Goal: Understand process/instructions

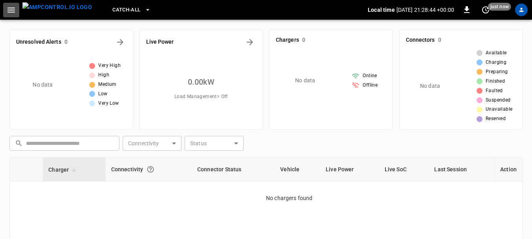
click at [13, 11] on icon "button" at bounding box center [11, 10] width 10 height 10
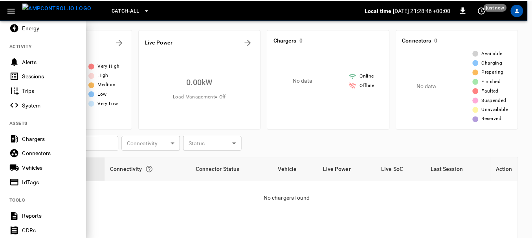
scroll to position [67, 0]
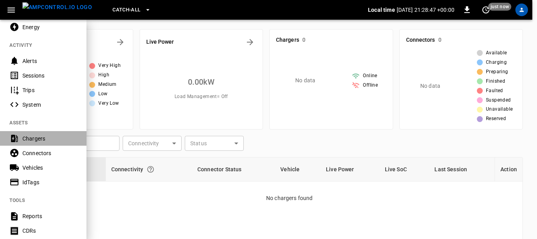
click at [28, 138] on div "Chargers" at bounding box center [49, 138] width 55 height 8
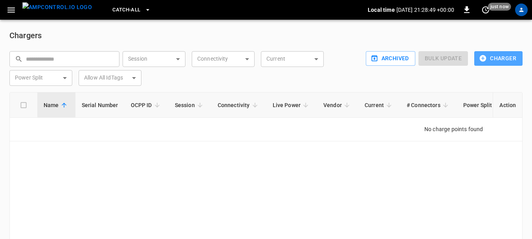
click at [501, 58] on button "Charger" at bounding box center [498, 58] width 48 height 15
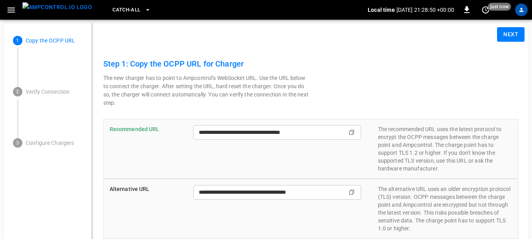
type input "**********"
click at [354, 130] on icon "Copy" at bounding box center [352, 132] width 6 height 6
click at [517, 6] on div "profile-icon" at bounding box center [521, 10] width 13 height 13
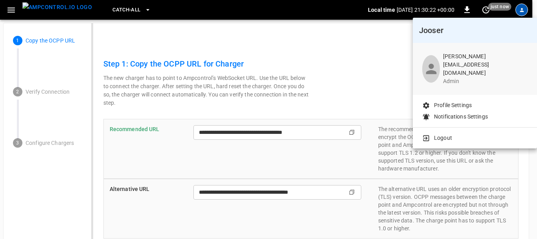
click at [362, 70] on div at bounding box center [268, 119] width 537 height 239
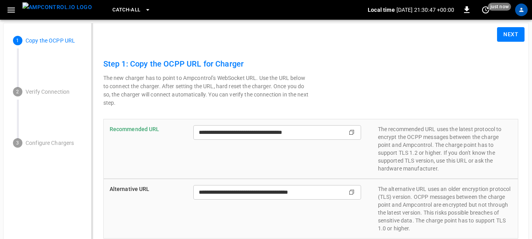
click at [351, 134] on icon "Copy" at bounding box center [352, 132] width 6 height 6
click at [354, 133] on icon "Copy" at bounding box center [352, 132] width 6 height 6
click at [354, 192] on icon "Copy" at bounding box center [352, 192] width 6 height 6
click at [352, 132] on icon "Copy" at bounding box center [352, 132] width 6 height 6
click at [330, 108] on div "**********" at bounding box center [310, 165] width 415 height 217
